Goal: Task Accomplishment & Management: Use online tool/utility

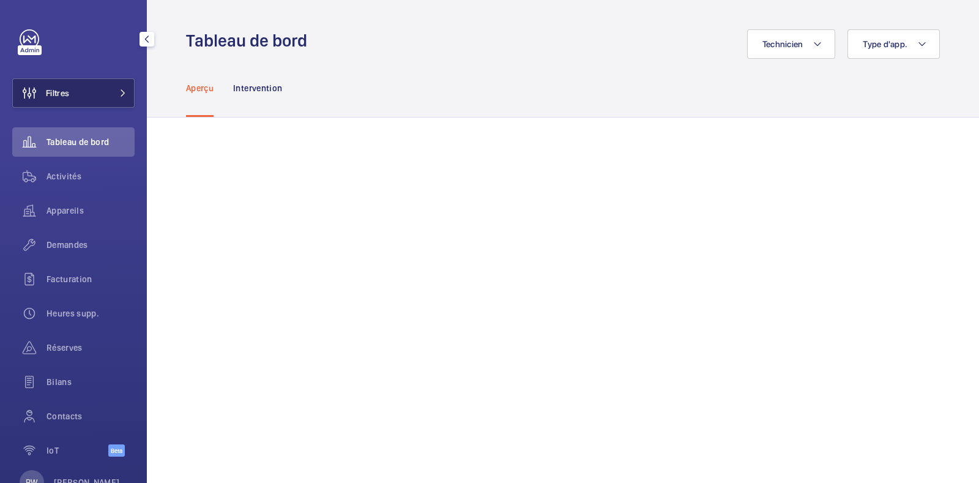
click at [116, 101] on button "Filtres" at bounding box center [73, 92] width 122 height 29
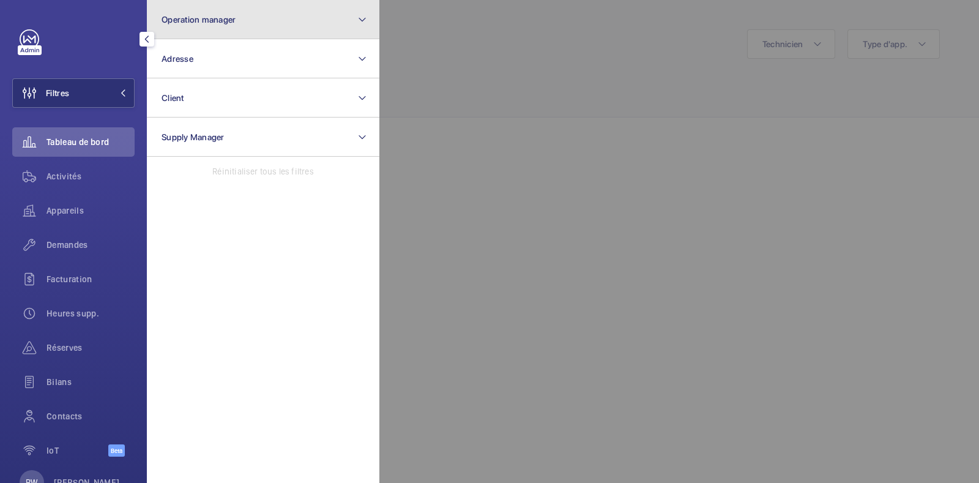
click at [269, 18] on button "Operation manager" at bounding box center [263, 19] width 232 height 39
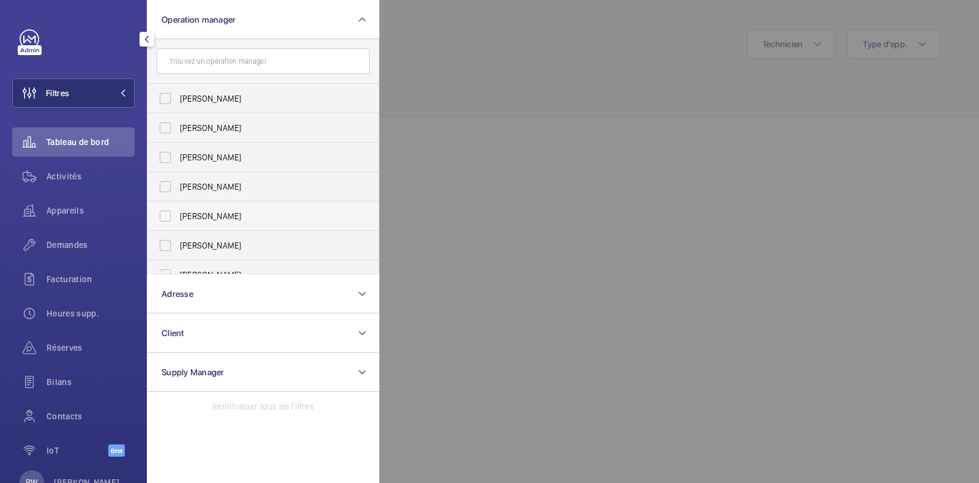
click at [177, 212] on label "[PERSON_NAME]" at bounding box center [253, 215] width 213 height 29
click at [177, 212] on input "[PERSON_NAME]" at bounding box center [165, 216] width 24 height 24
checkbox input "true"
click at [453, 135] on div at bounding box center [868, 241] width 979 height 483
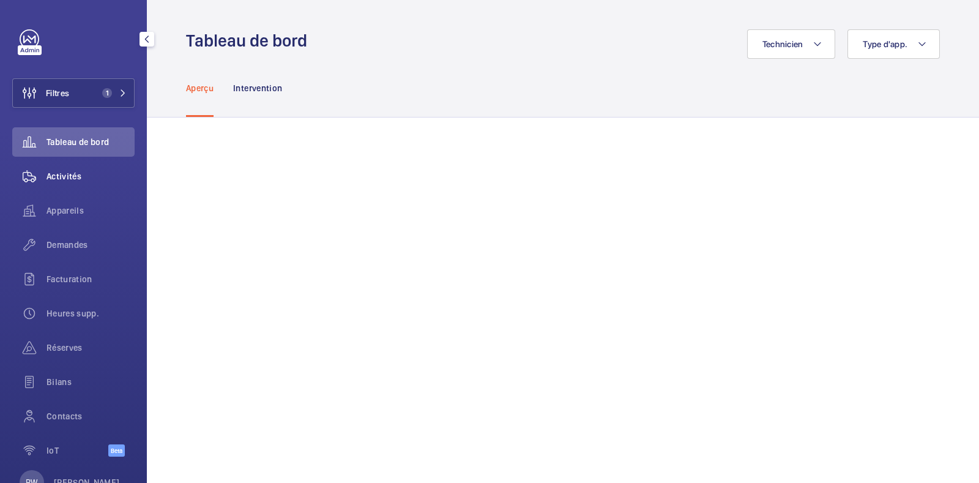
click at [71, 175] on span "Activités" at bounding box center [90, 176] width 88 height 12
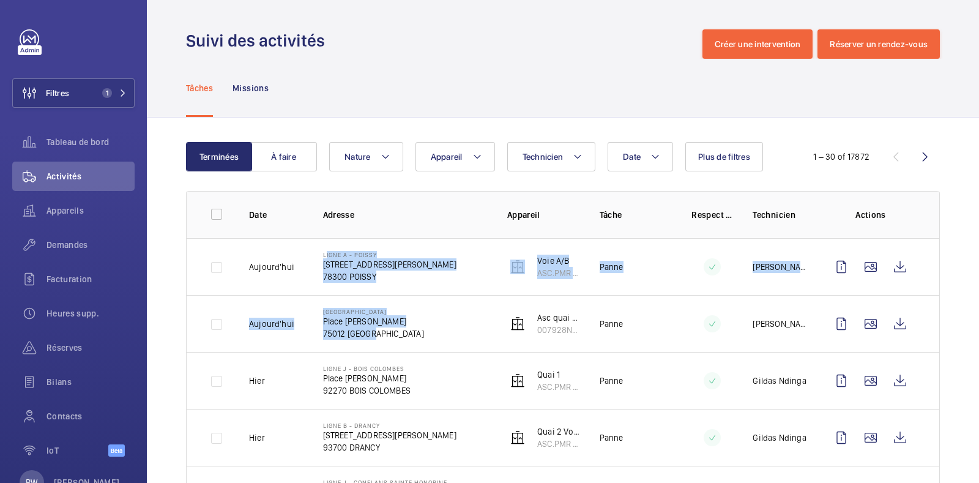
drag, startPoint x: 370, startPoint y: 333, endPoint x: 314, endPoint y: 253, distance: 98.4
click at [0, 0] on tbody "[DATE] Ligne A - POISSY [STREET_ADDRESS][PERSON_NAME] Voie A/B ASC.PMR 3054 Pan…" at bounding box center [0, 0] width 0 height 0
